Goal: Answer question/provide support: Answer question/provide support

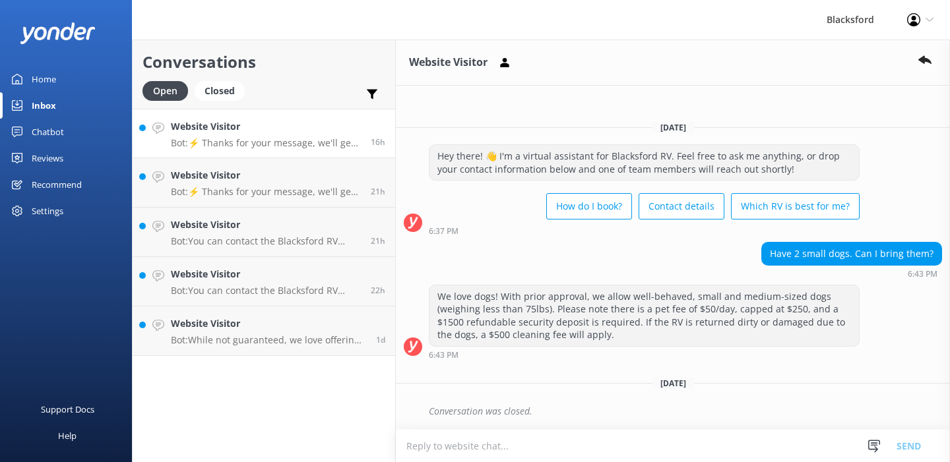
click at [304, 135] on div "Website Visitor Bot: ⚡ Thanks for your message, we'll get back to you as soon a…" at bounding box center [266, 133] width 190 height 28
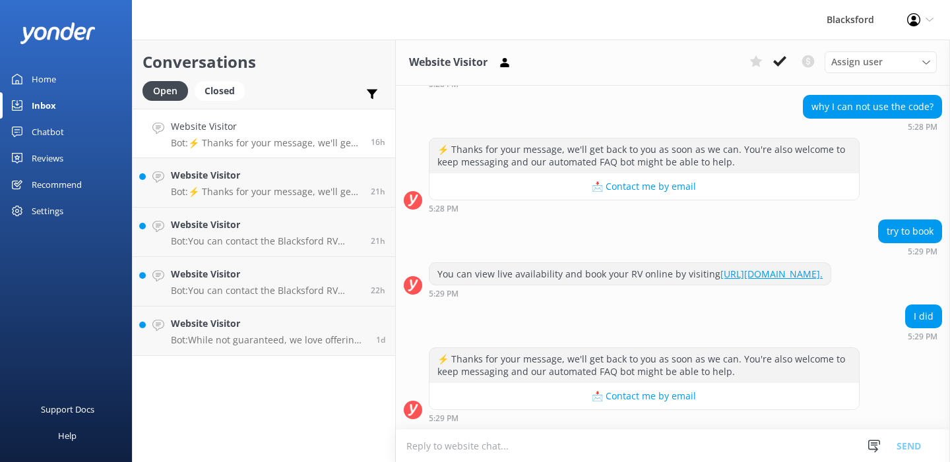
scroll to position [135, 0]
click at [779, 55] on icon at bounding box center [779, 61] width 13 height 13
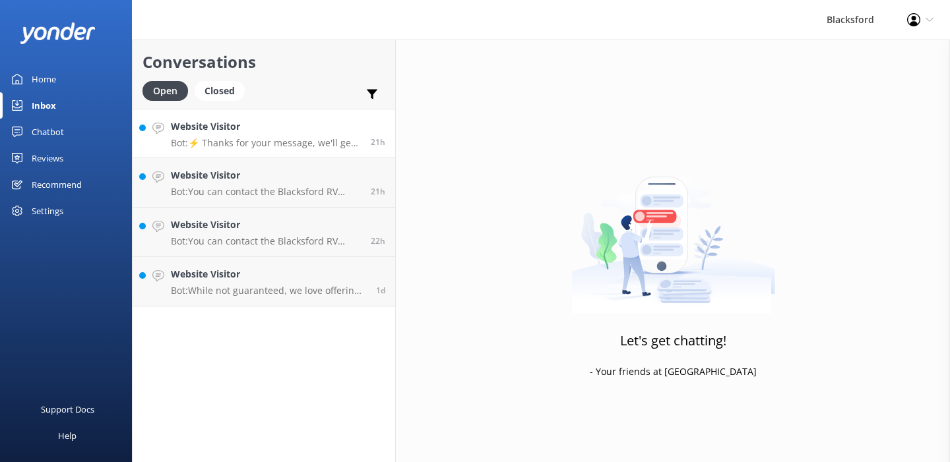
click at [255, 139] on p "Bot: ⚡ Thanks for your message, we'll get back to you as soon as we can. You're…" at bounding box center [266, 143] width 190 height 12
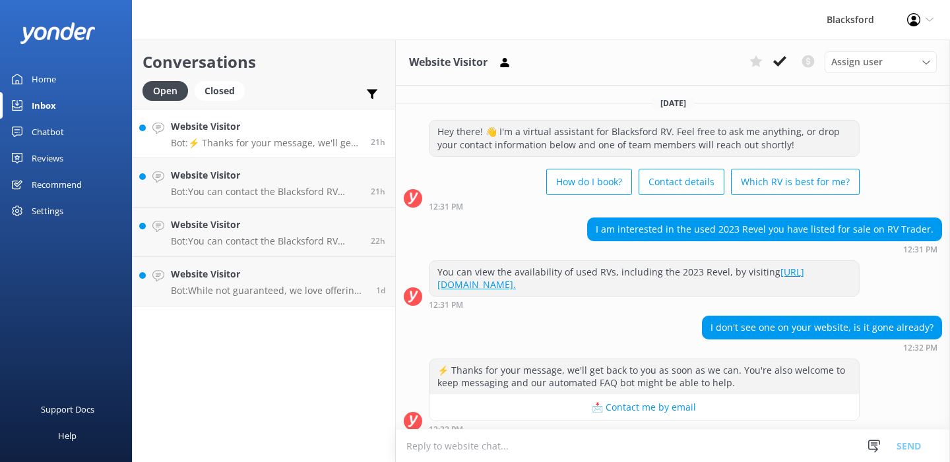
scroll to position [10, 0]
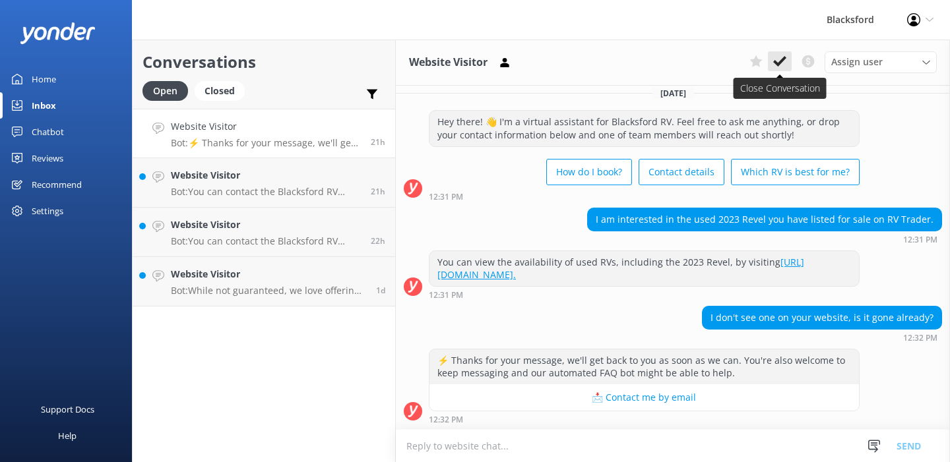
click at [779, 67] on icon at bounding box center [779, 61] width 13 height 13
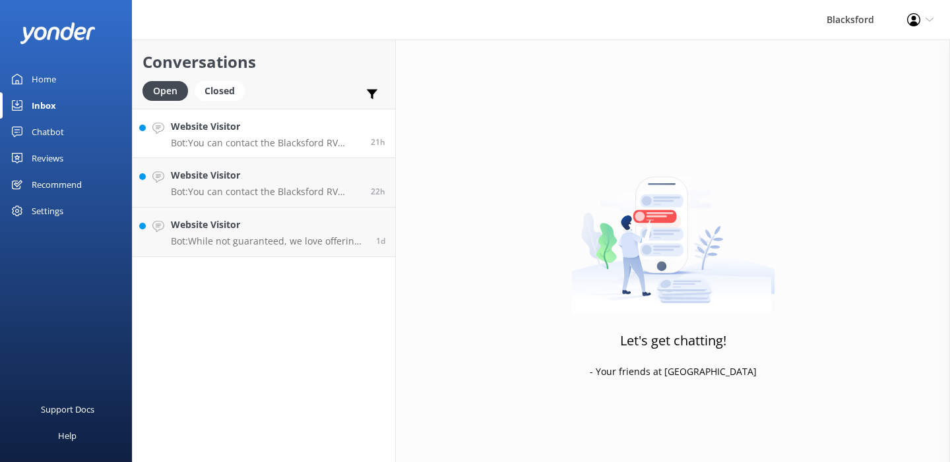
click at [274, 135] on div "Website Visitor Bot: You can contact the Blacksford RV team at [PHONE_NUMBER] (…" at bounding box center [266, 133] width 190 height 28
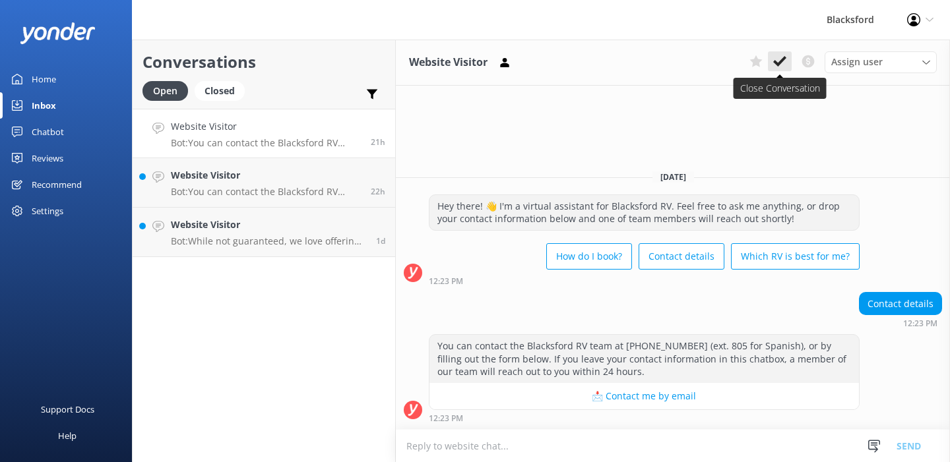
click at [785, 55] on icon at bounding box center [779, 61] width 13 height 13
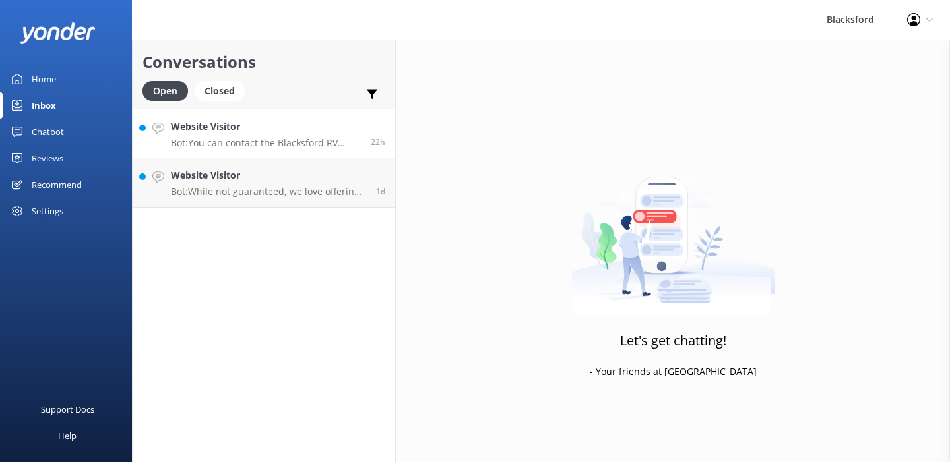
click at [331, 143] on p "Bot: You can contact the Blacksford RV team at [PHONE_NUMBER] (ext. 805 for Spa…" at bounding box center [266, 143] width 190 height 12
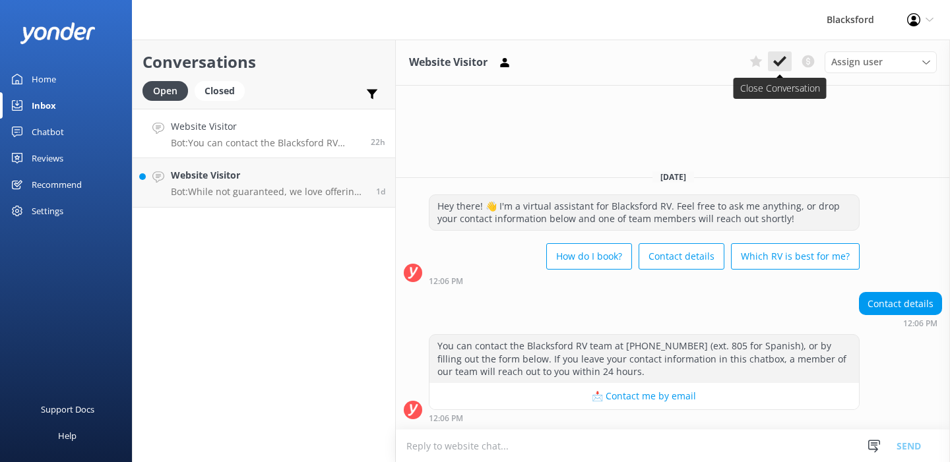
click at [783, 59] on use at bounding box center [779, 61] width 13 height 11
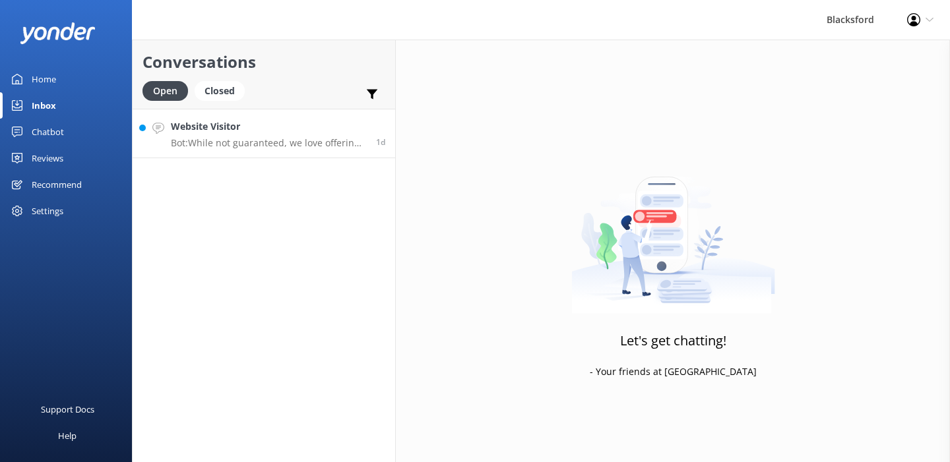
click at [250, 144] on p "Bot: While not guaranteed, we love offering one-way rentals and try to accommod…" at bounding box center [268, 143] width 195 height 12
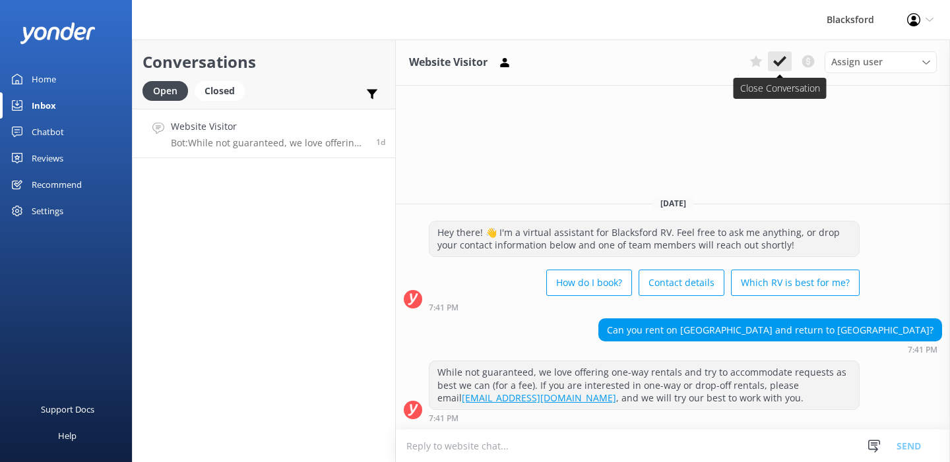
click at [786, 59] on icon at bounding box center [779, 61] width 13 height 13
